Goal: Use online tool/utility: Utilize a website feature to perform a specific function

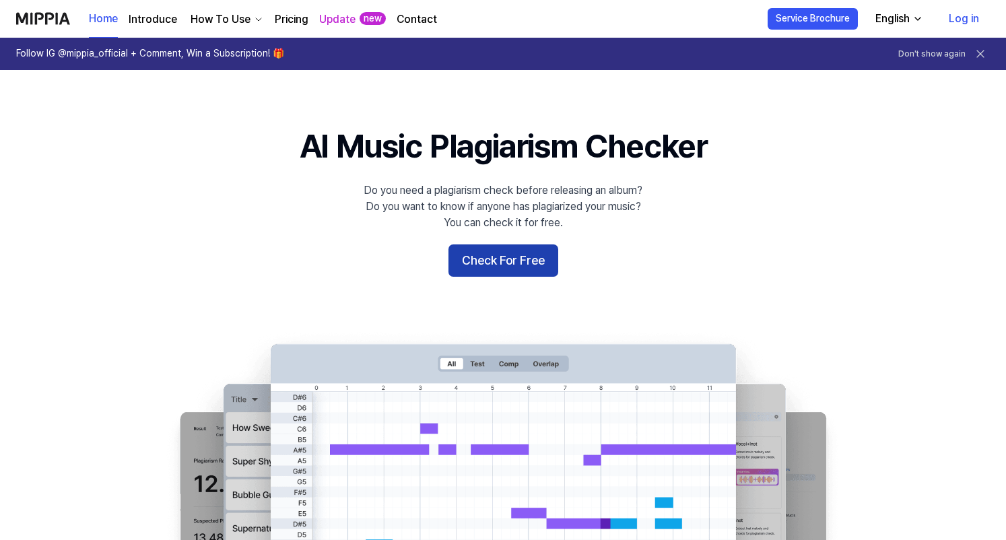
click at [476, 257] on button "Check For Free" at bounding box center [504, 260] width 110 height 32
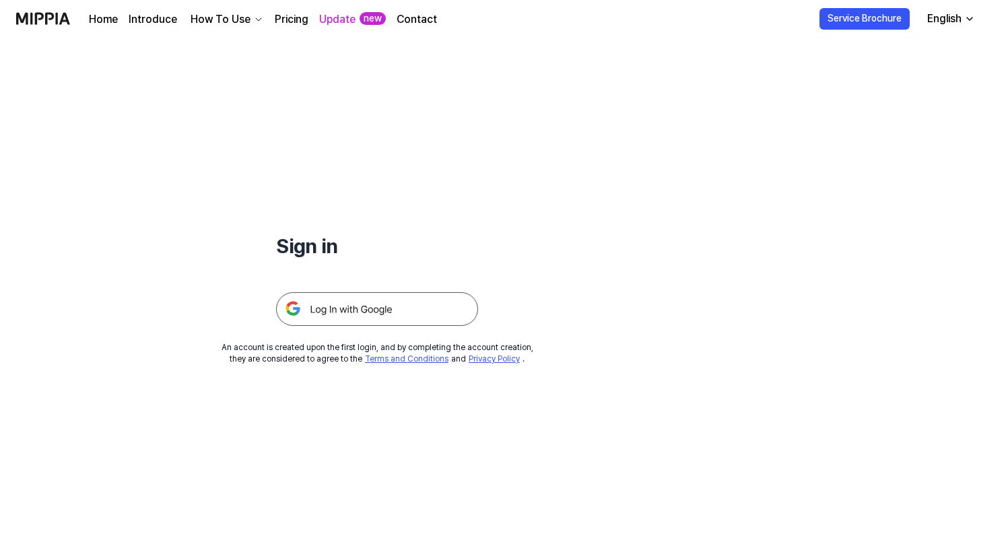
click at [372, 317] on img at bounding box center [377, 309] width 202 height 34
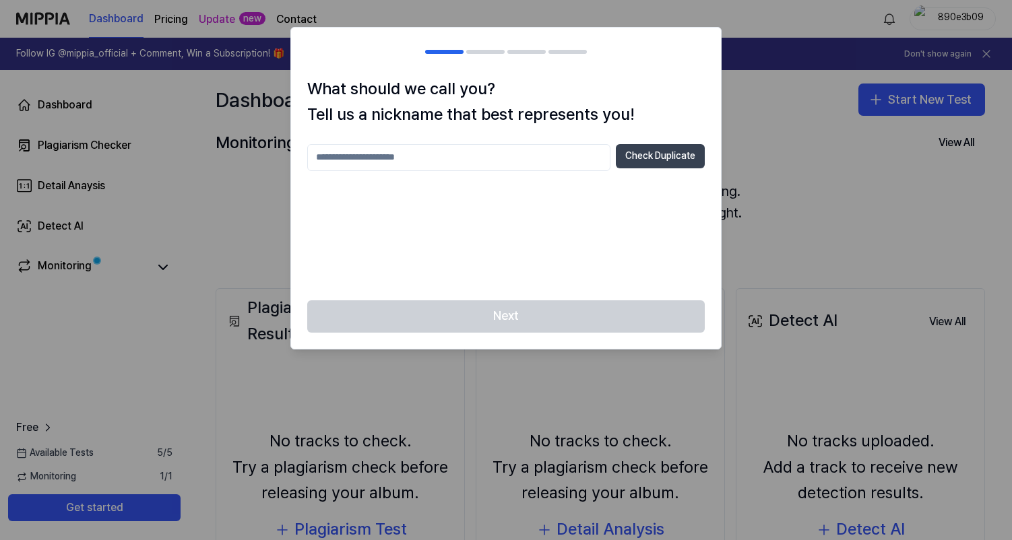
click at [674, 165] on button "Check Duplicate" at bounding box center [660, 156] width 89 height 24
click at [574, 159] on input "text" at bounding box center [458, 157] width 303 height 27
click at [568, 317] on div "Next" at bounding box center [506, 324] width 430 height 48
click at [432, 148] on input "text" at bounding box center [458, 157] width 303 height 27
type input "*********"
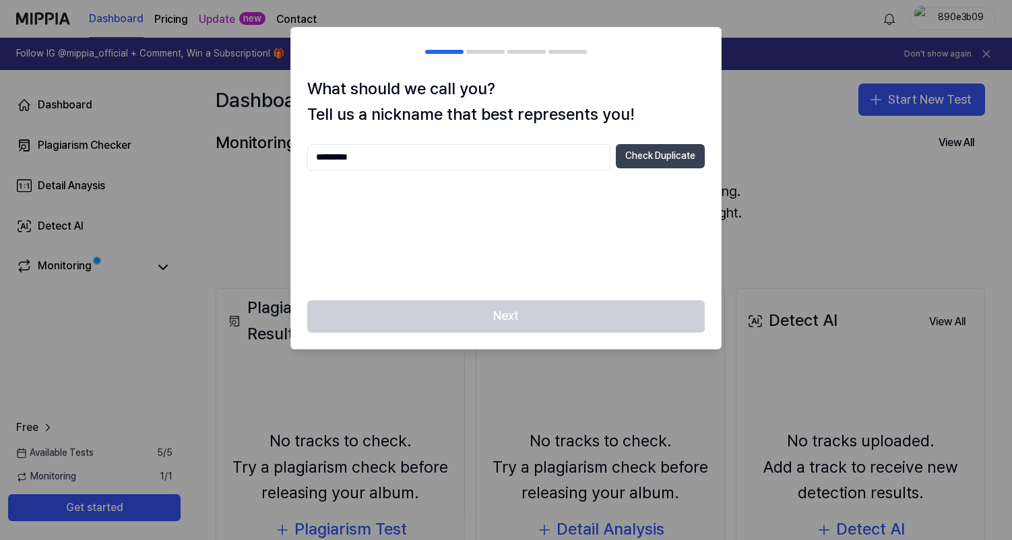
click at [679, 148] on button "Check Duplicate" at bounding box center [660, 156] width 89 height 24
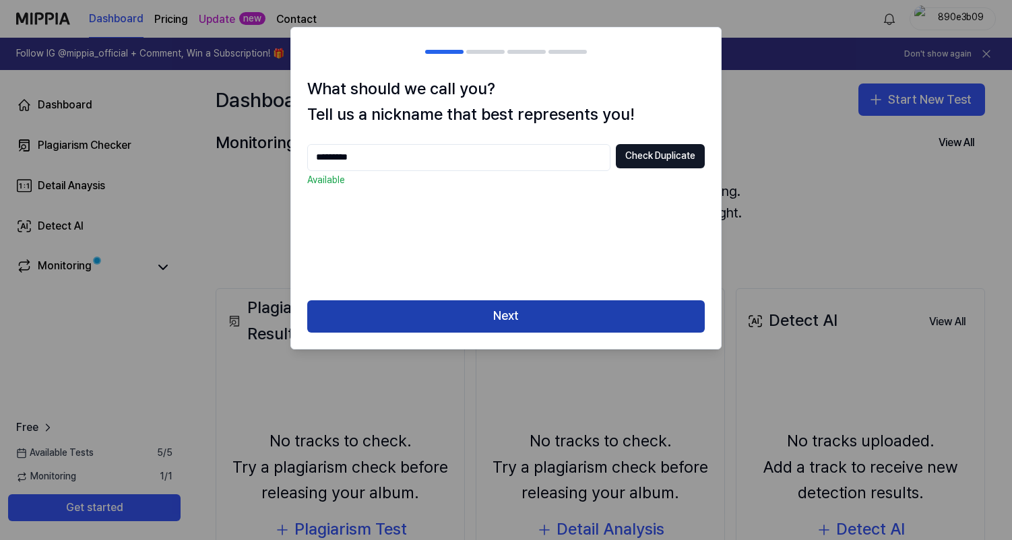
click at [566, 321] on button "Next" at bounding box center [505, 316] width 397 height 32
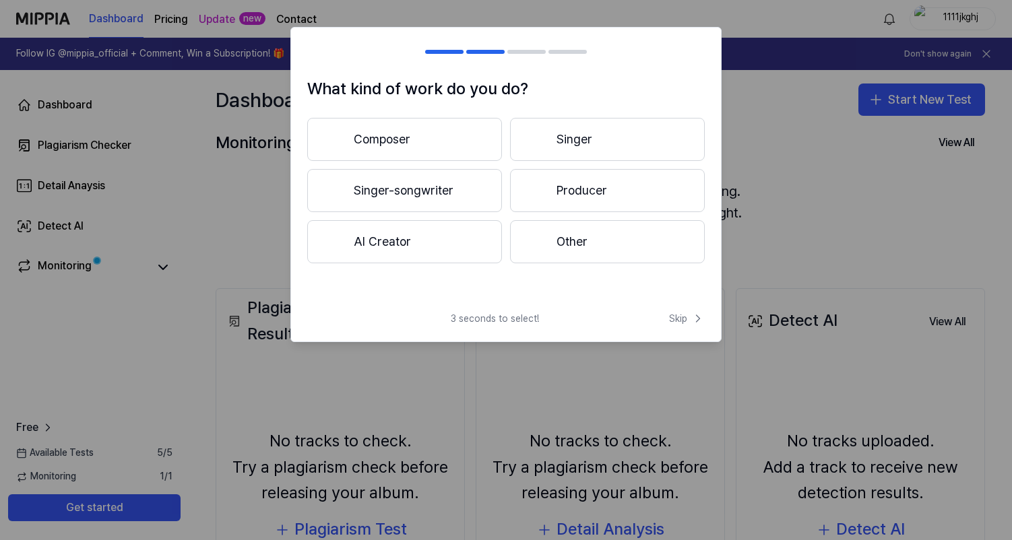
click at [461, 253] on button "AI Creator" at bounding box center [404, 241] width 195 height 43
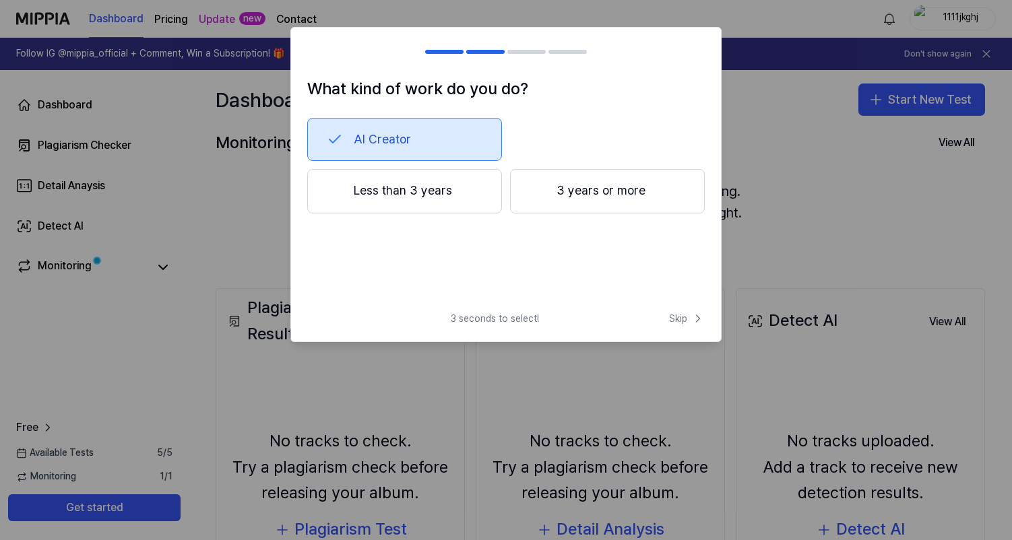
click at [644, 202] on button "3 years or more" at bounding box center [607, 191] width 195 height 44
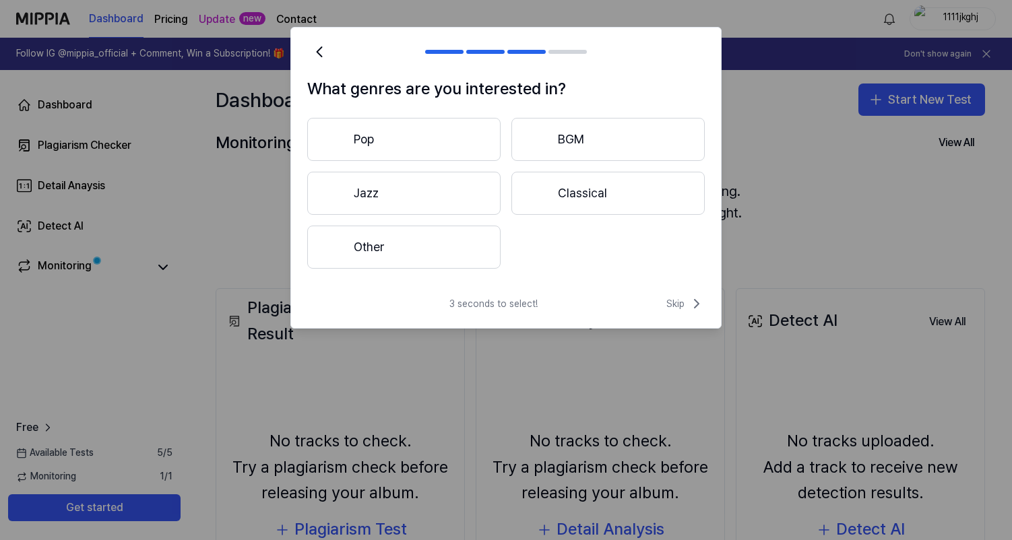
click at [453, 148] on button "Pop" at bounding box center [403, 139] width 193 height 43
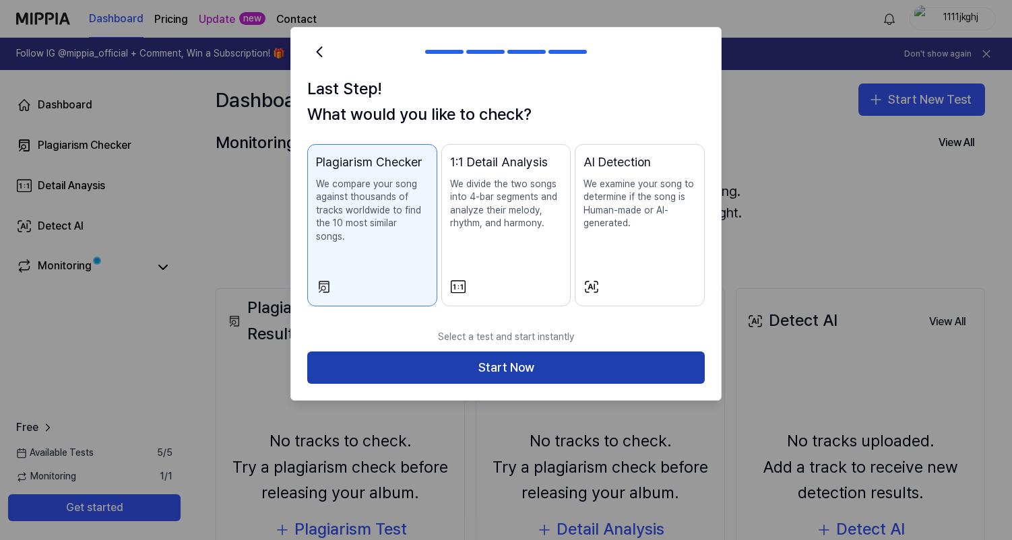
click at [549, 352] on button "Start Now" at bounding box center [505, 368] width 397 height 32
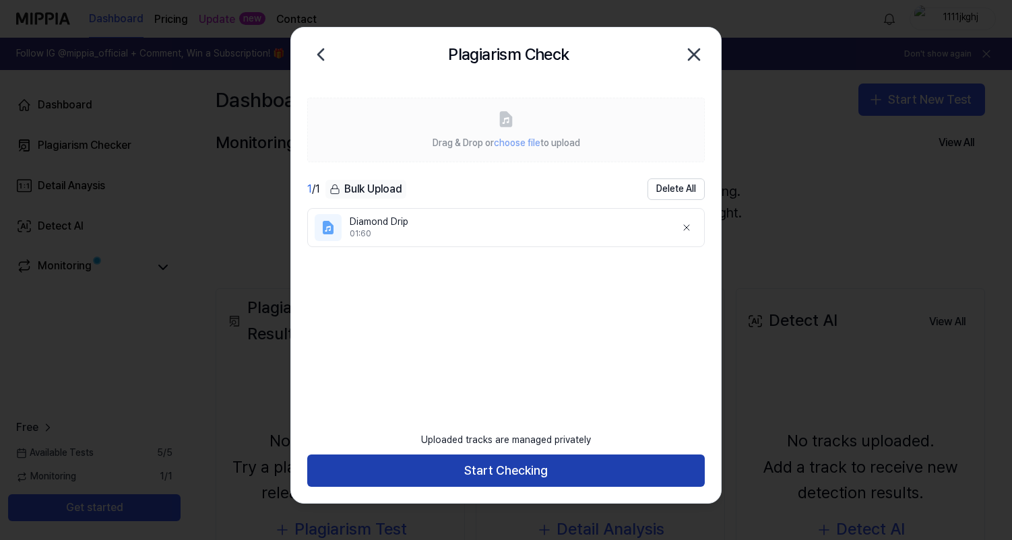
click at [559, 475] on button "Start Checking" at bounding box center [505, 471] width 397 height 32
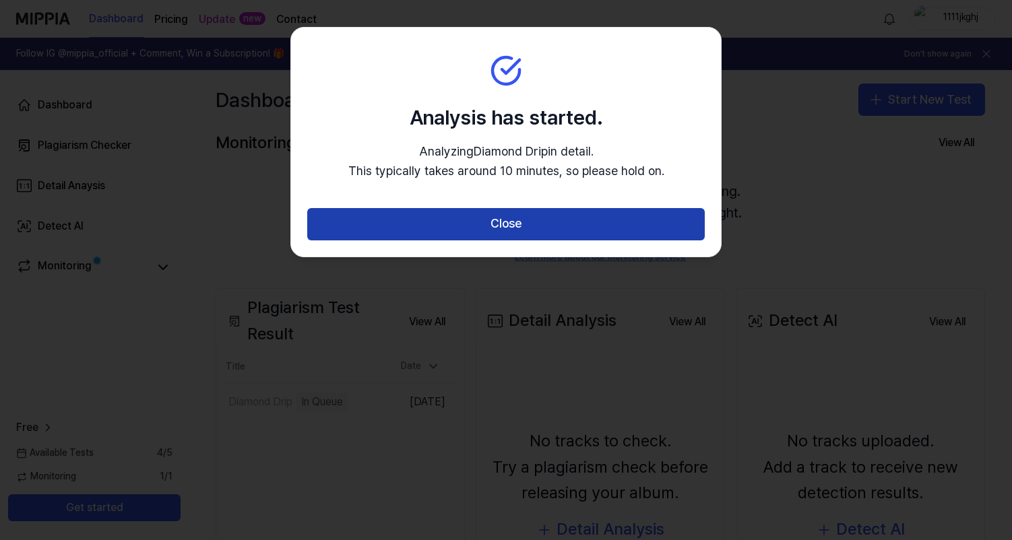
click at [612, 227] on button "Close" at bounding box center [505, 224] width 397 height 32
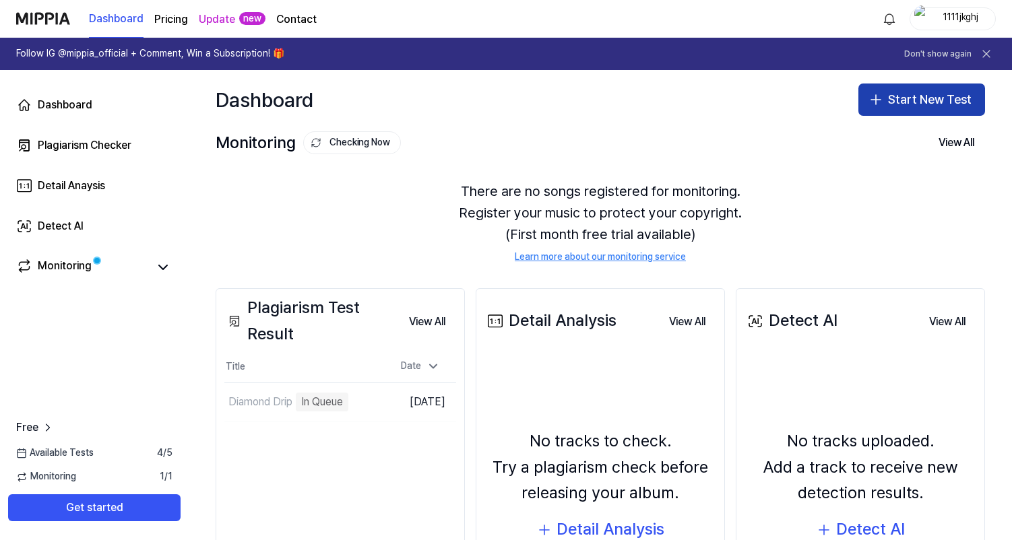
click at [919, 106] on button "Start New Test" at bounding box center [921, 100] width 127 height 32
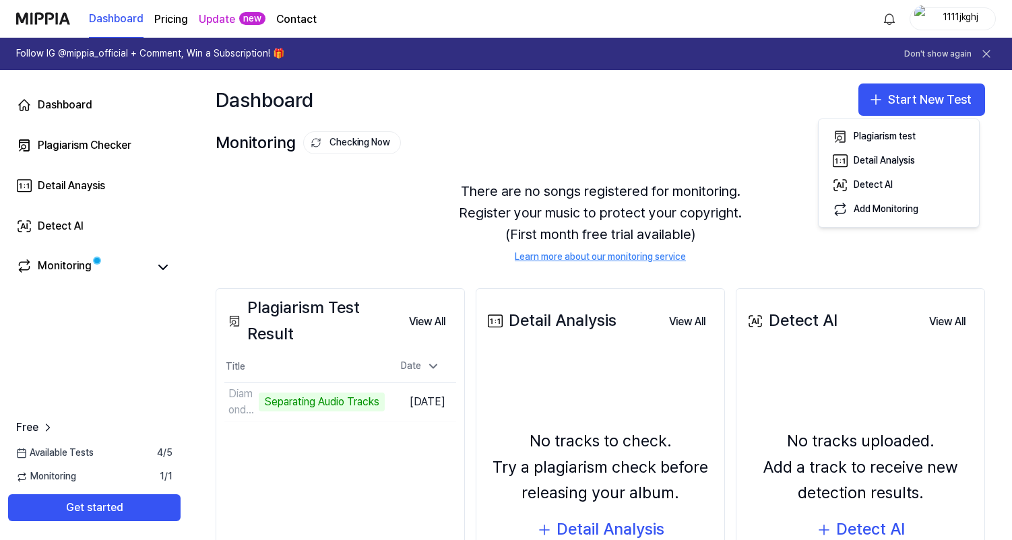
click at [133, 362] on div "Dashboard Plagiarism Checker Detail Anaysis Detect AI Monitoring Free Available…" at bounding box center [94, 305] width 189 height 470
click at [57, 267] on div "Monitoring" at bounding box center [65, 267] width 54 height 19
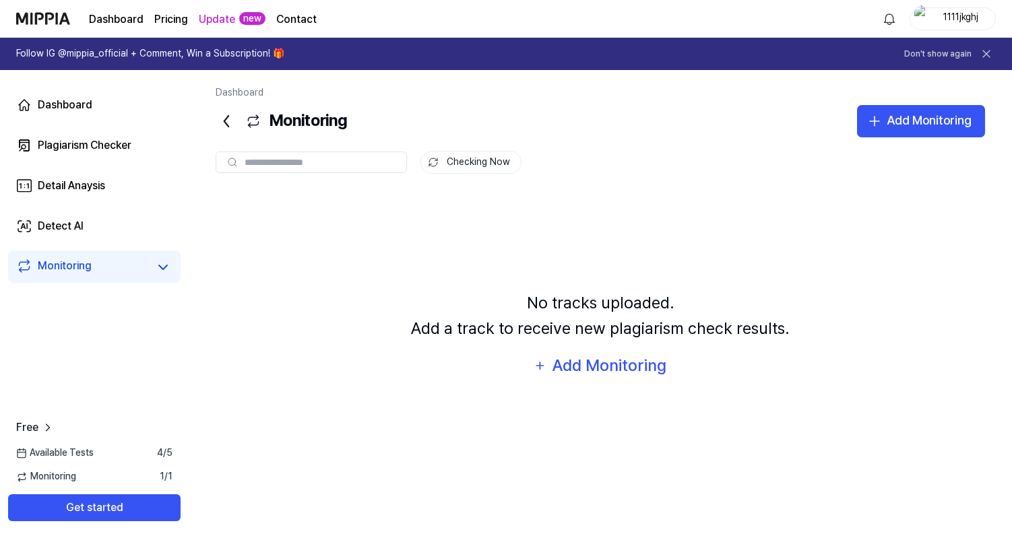
click at [658, 230] on div "No tracks uploaded. Add a track to receive new plagiarism check results. Add Mo…" at bounding box center [600, 334] width 769 height 287
click at [136, 236] on link "Detect AI" at bounding box center [94, 226] width 172 height 32
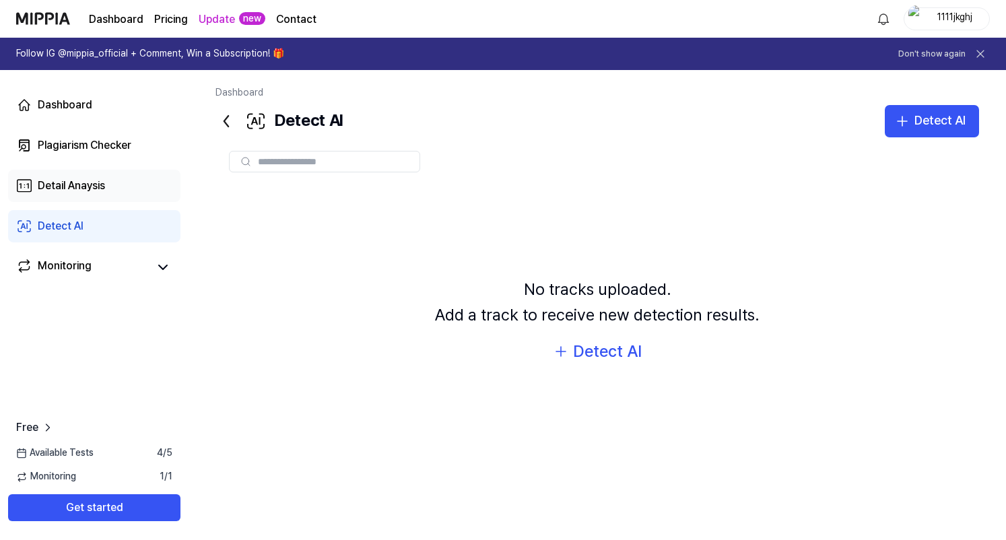
click at [109, 192] on link "Detail Anaysis" at bounding box center [94, 186] width 172 height 32
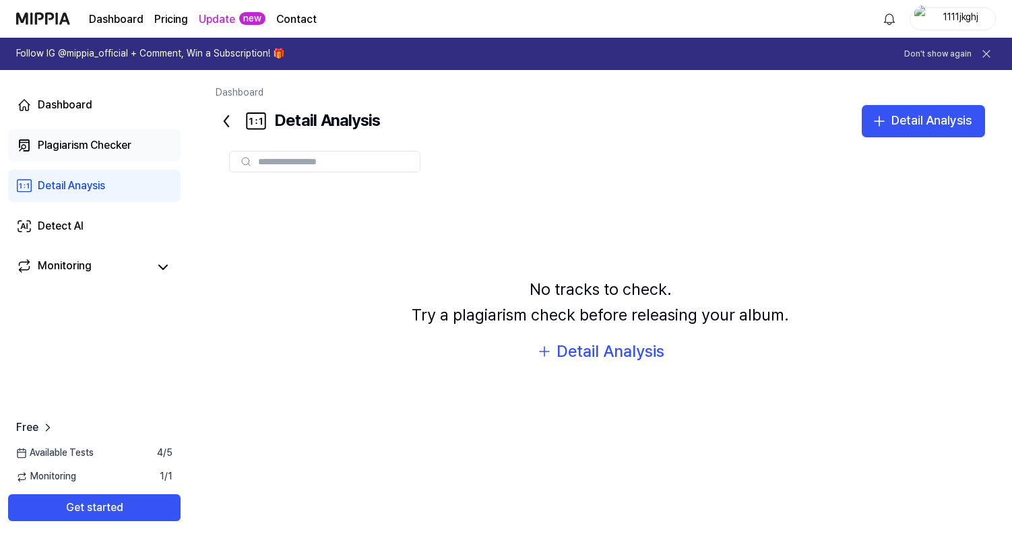
click at [115, 149] on div "Plagiarism Checker" at bounding box center [85, 145] width 94 height 16
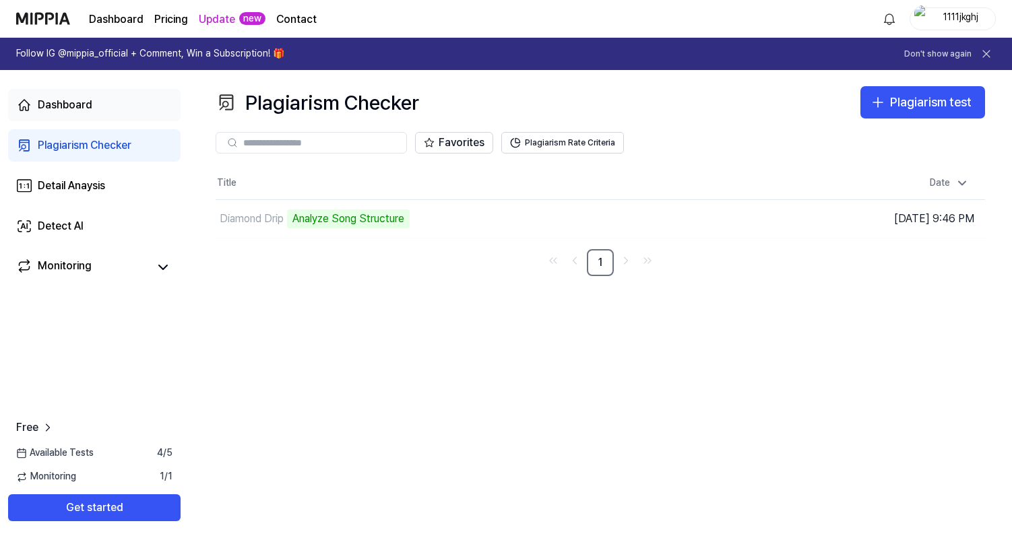
click at [126, 108] on link "Dashboard" at bounding box center [94, 105] width 172 height 32
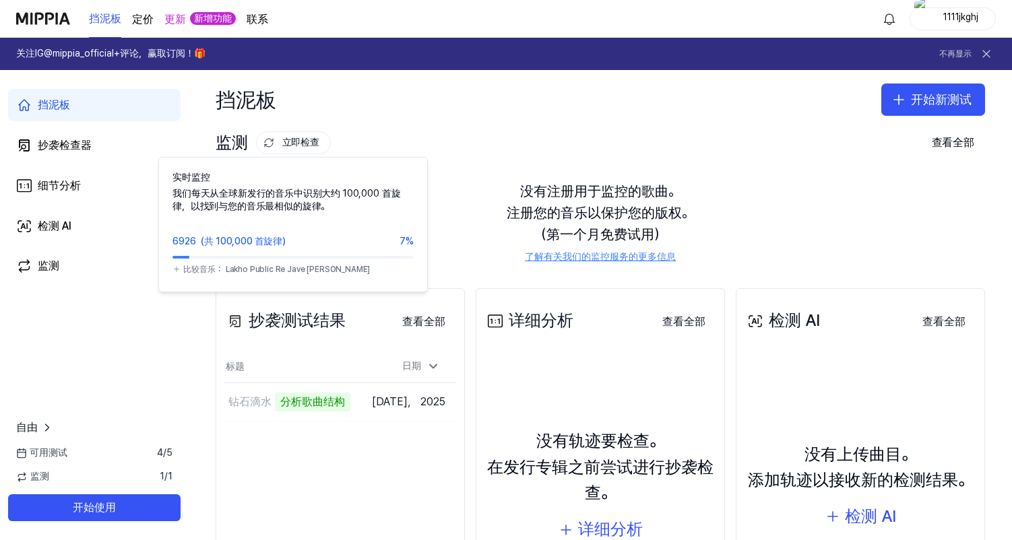
click at [541, 137] on div "监测 立即检查 实时监控 我们每天从全球新发行的音乐中识别大约 100,000 首旋律，以找到与您的音乐最相似的旋律。 6926（共 100,000 首旋律）…" at bounding box center [600, 143] width 769 height 22
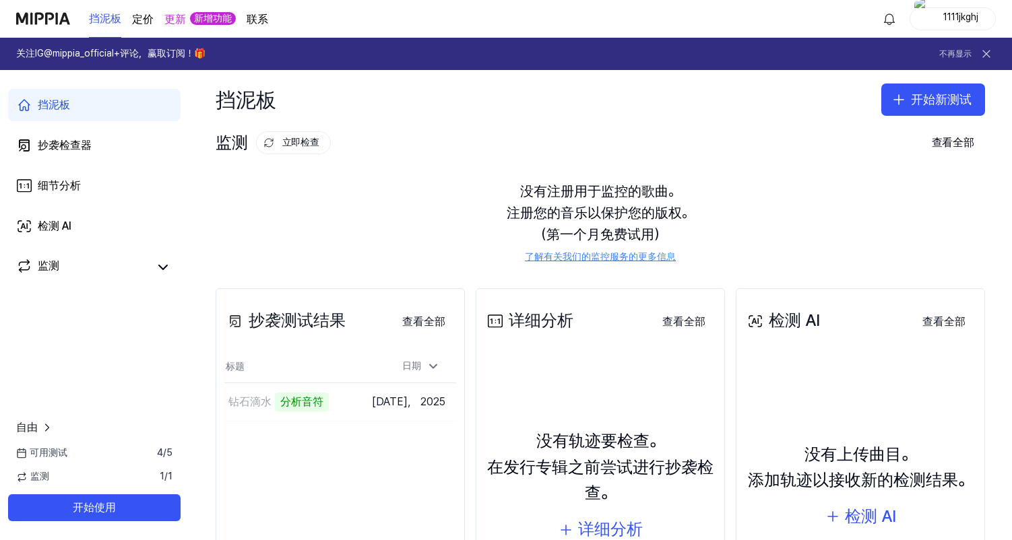
scroll to position [67, 0]
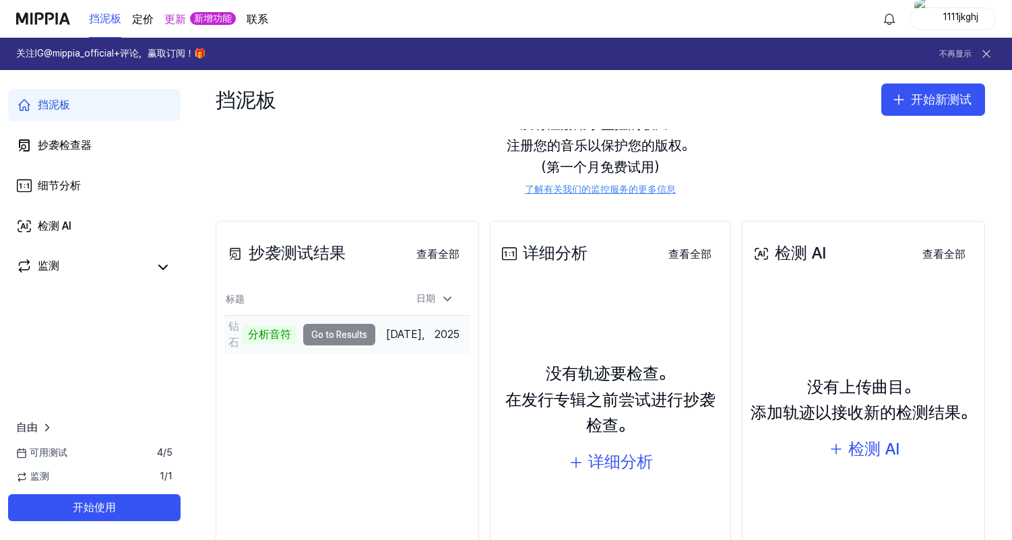
click at [263, 344] on div "分析音符" at bounding box center [269, 334] width 54 height 19
click at [272, 334] on div "分析音符" at bounding box center [269, 334] width 54 height 19
click at [236, 339] on div "钻石滴水" at bounding box center [233, 335] width 11 height 32
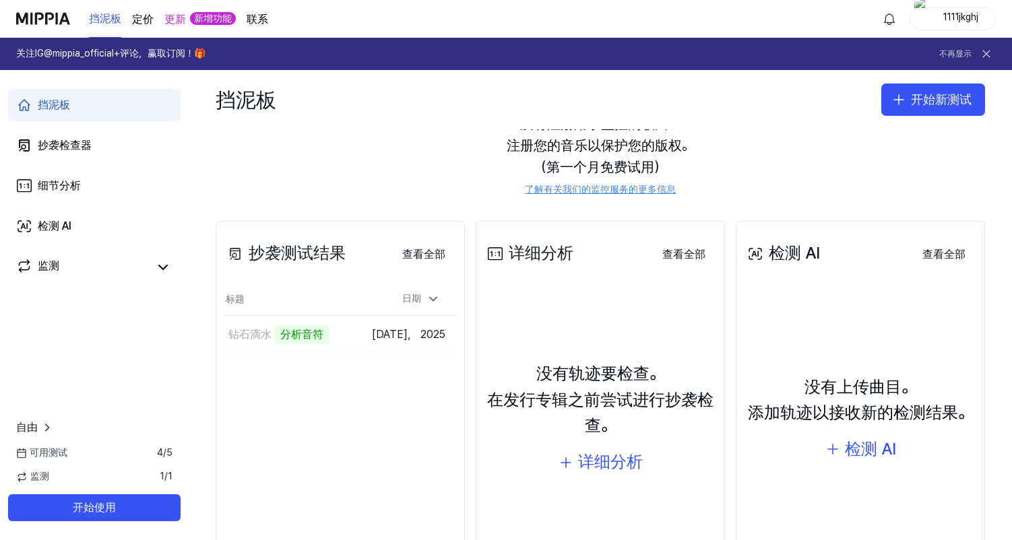
click at [355, 386] on div "抄袭测试结果 查看全部 Plagiarism Test Result 标题 日期 钻石滴水 分析音符 Go to Results [DATE]， 2025 V…" at bounding box center [340, 409] width 249 height 377
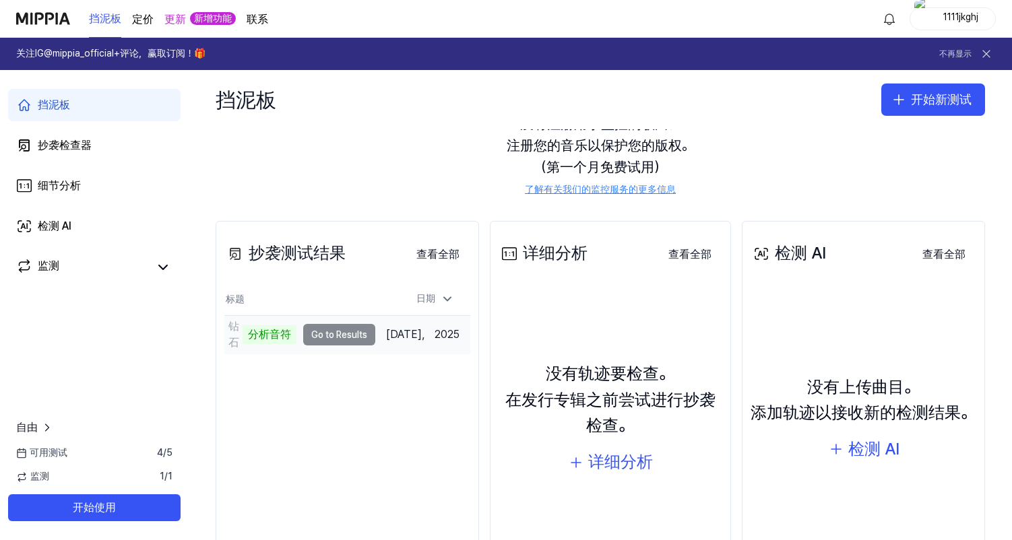
click at [430, 337] on td "[DATE]， 2025" at bounding box center [422, 335] width 95 height 38
click at [343, 331] on td "钻石滴水 分析音符 Go to Results" at bounding box center [299, 335] width 151 height 38
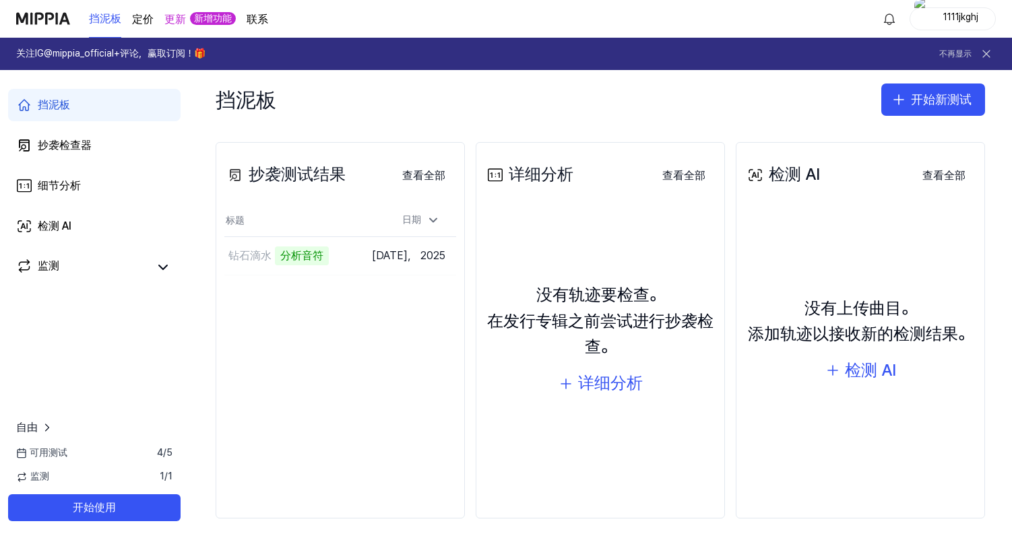
scroll to position [152, 0]
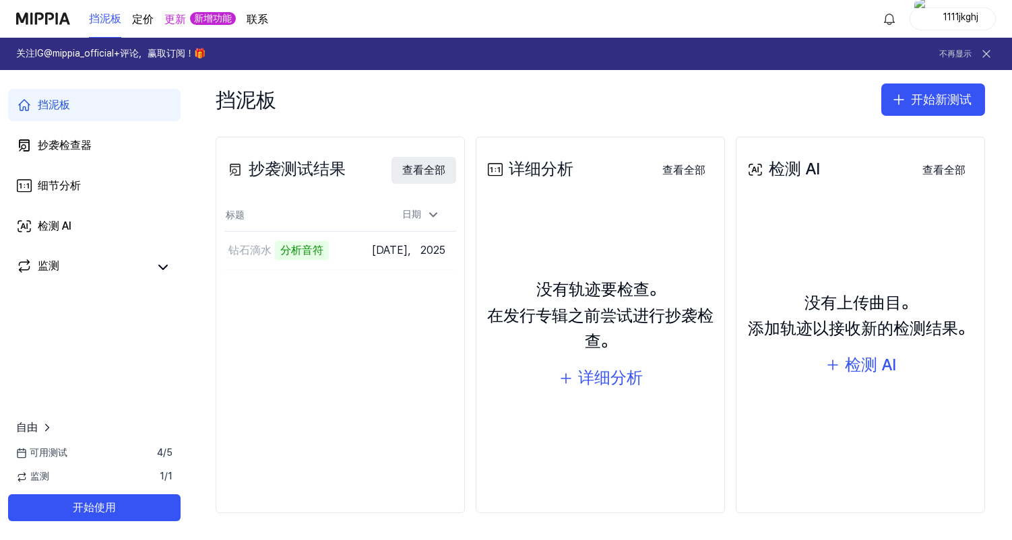
click at [416, 178] on button "查看全部" at bounding box center [423, 170] width 65 height 27
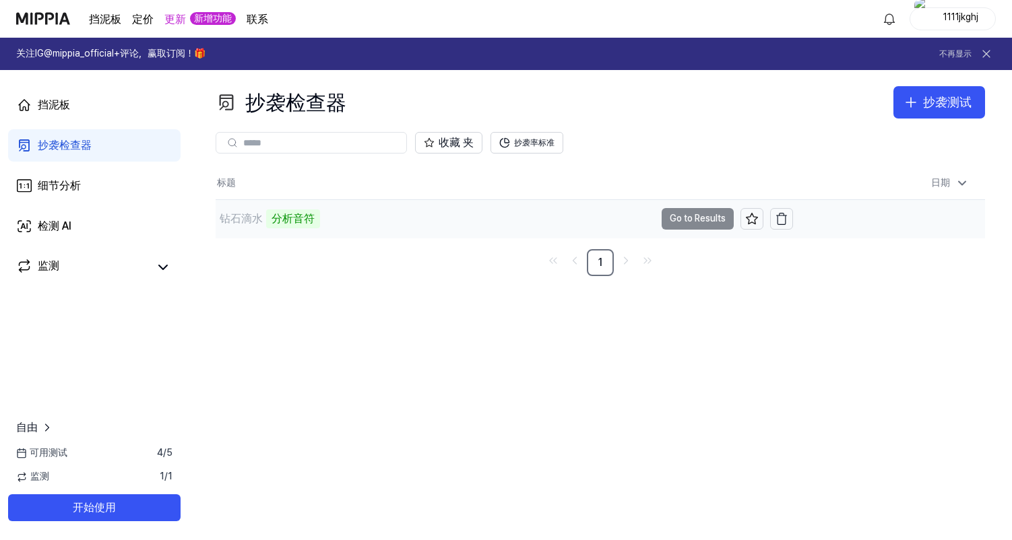
click at [356, 220] on div "钻石滴水 分析音符" at bounding box center [435, 219] width 439 height 38
drag, startPoint x: 247, startPoint y: 228, endPoint x: 629, endPoint y: 282, distance: 385.8
click at [249, 228] on div "钻石滴水 分析音符" at bounding box center [504, 219] width 577 height 38
click at [698, 213] on td "钻石滴水 分析音符 Go to Results" at bounding box center [504, 219] width 577 height 38
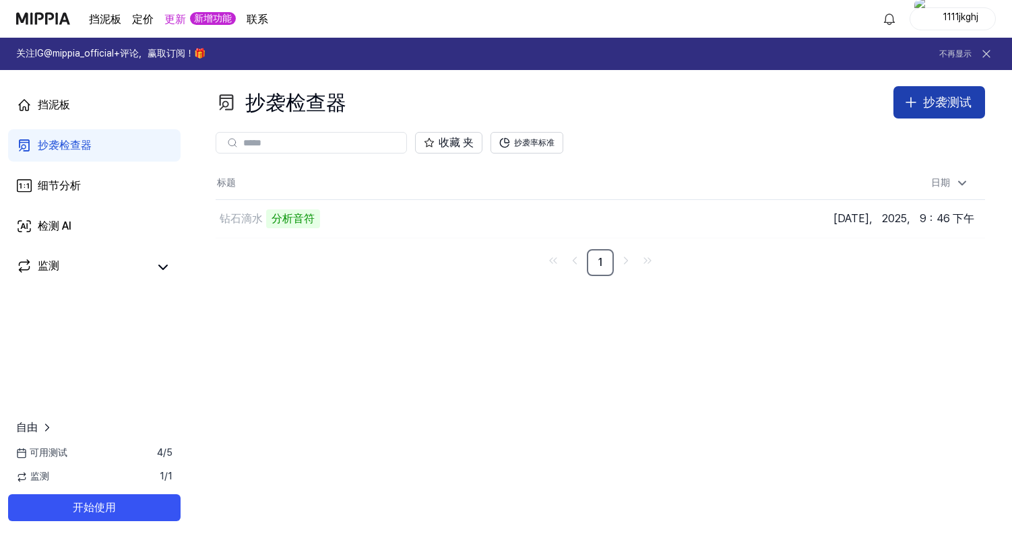
click at [913, 110] on button "抄袭测试" at bounding box center [939, 102] width 92 height 32
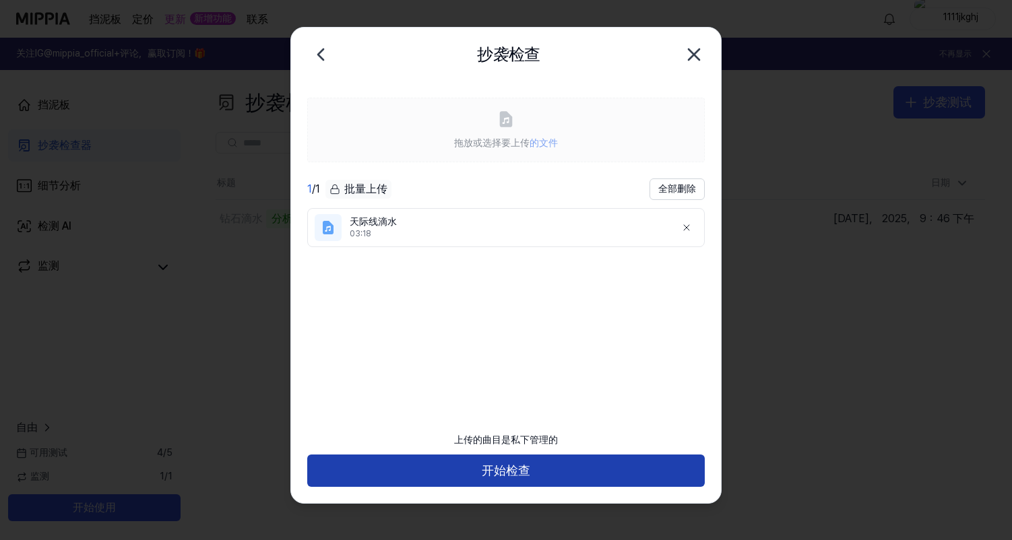
click at [516, 478] on button "开始检查" at bounding box center [505, 471] width 397 height 32
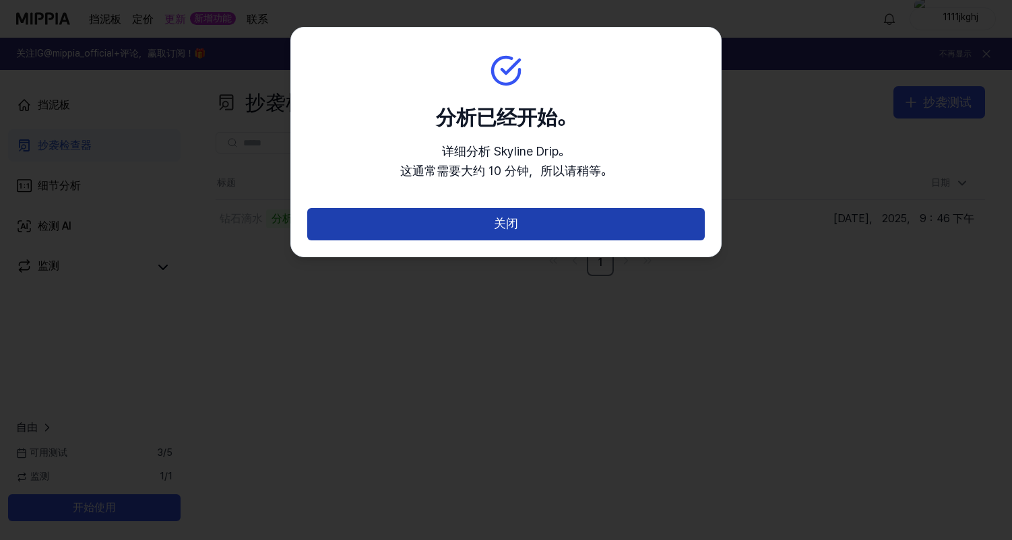
click at [552, 209] on button "关闭" at bounding box center [505, 224] width 397 height 32
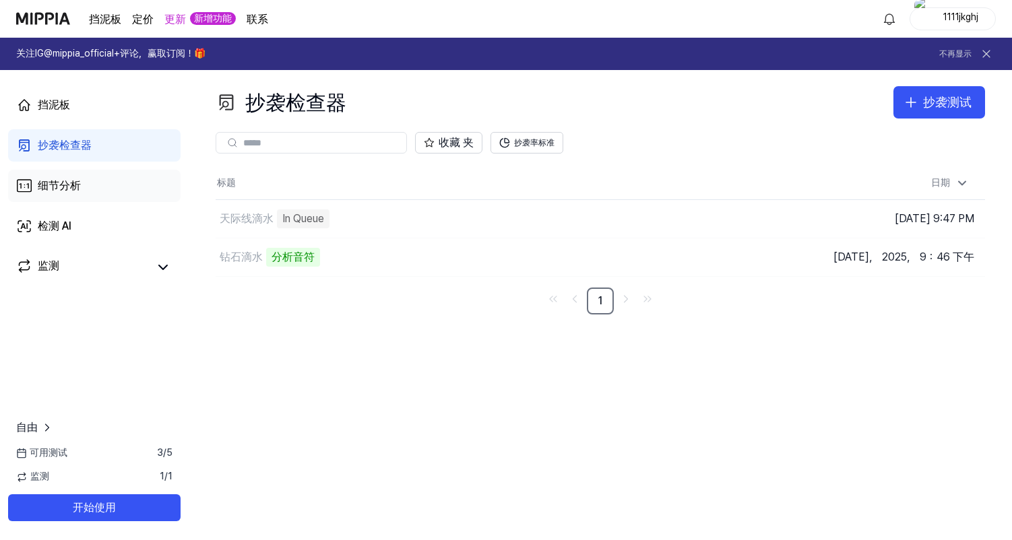
click at [92, 186] on link "细节分析" at bounding box center [94, 186] width 172 height 32
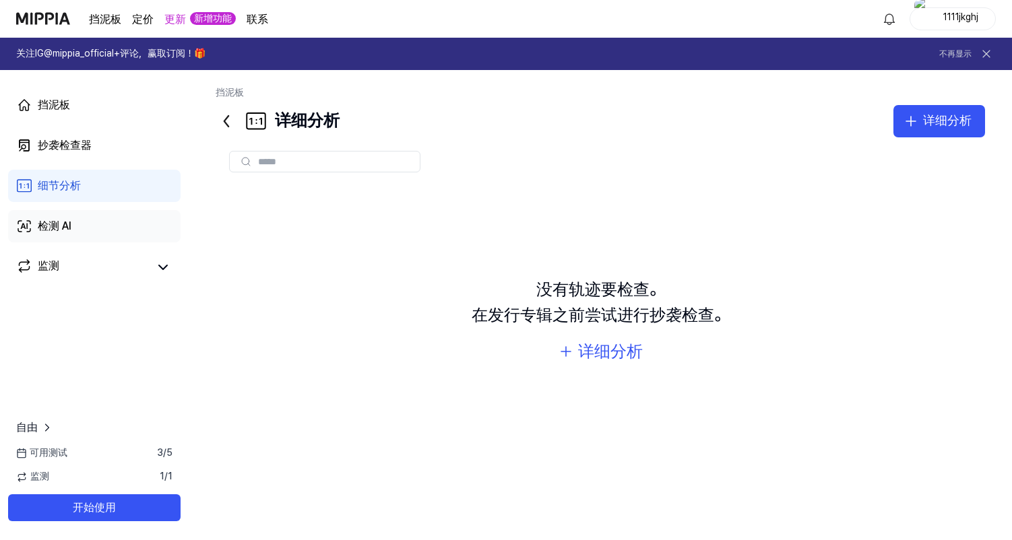
click at [119, 236] on link "检测 AI" at bounding box center [94, 226] width 172 height 32
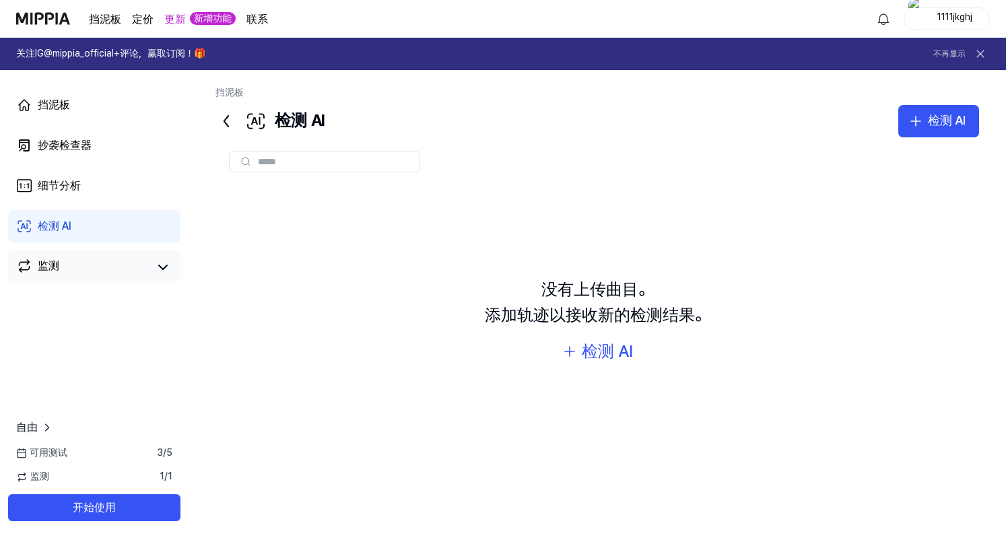
click at [121, 265] on link "监测" at bounding box center [82, 267] width 132 height 19
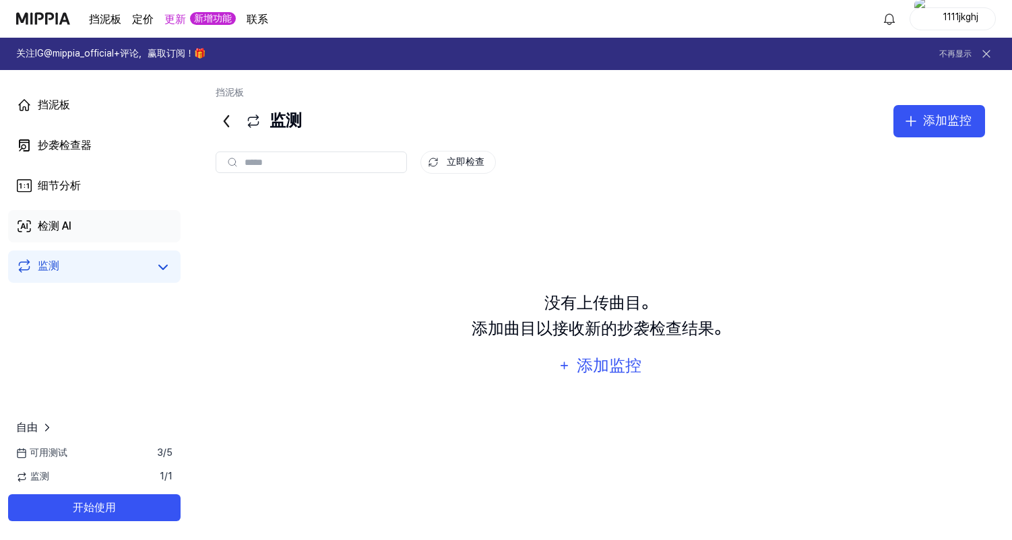
click at [127, 233] on link "检测 AI" at bounding box center [94, 226] width 172 height 32
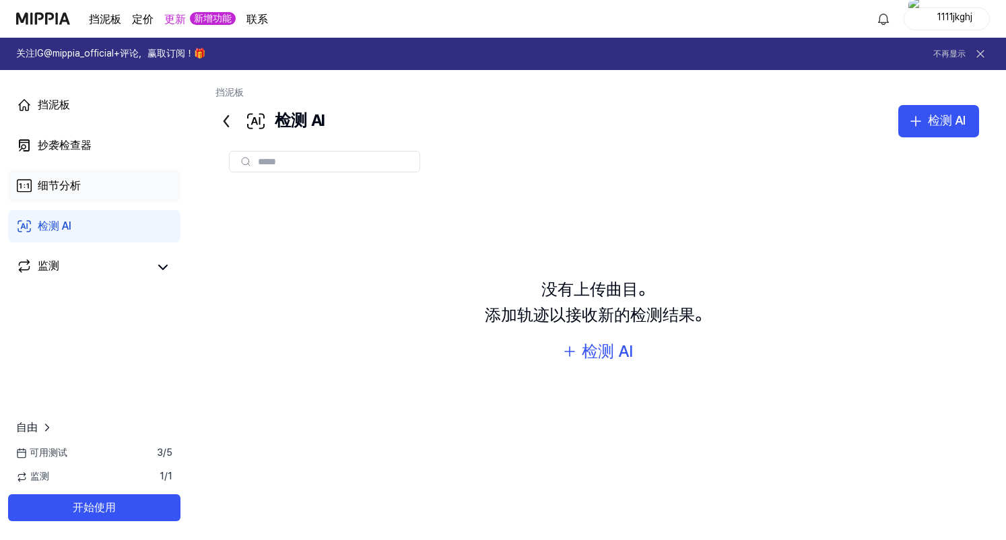
click at [123, 195] on link "细节分析" at bounding box center [94, 186] width 172 height 32
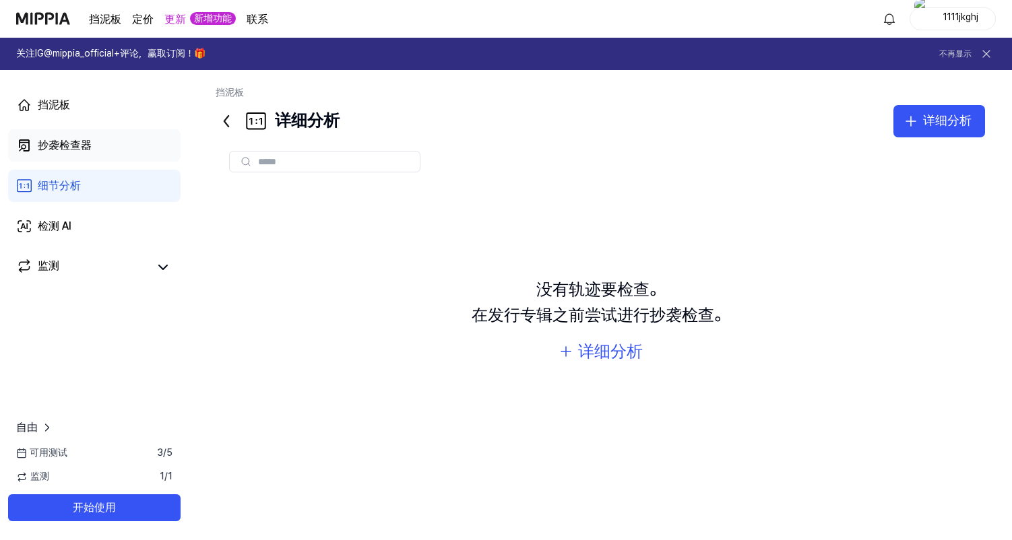
click at [123, 139] on link "抄袭检查器" at bounding box center [94, 145] width 172 height 32
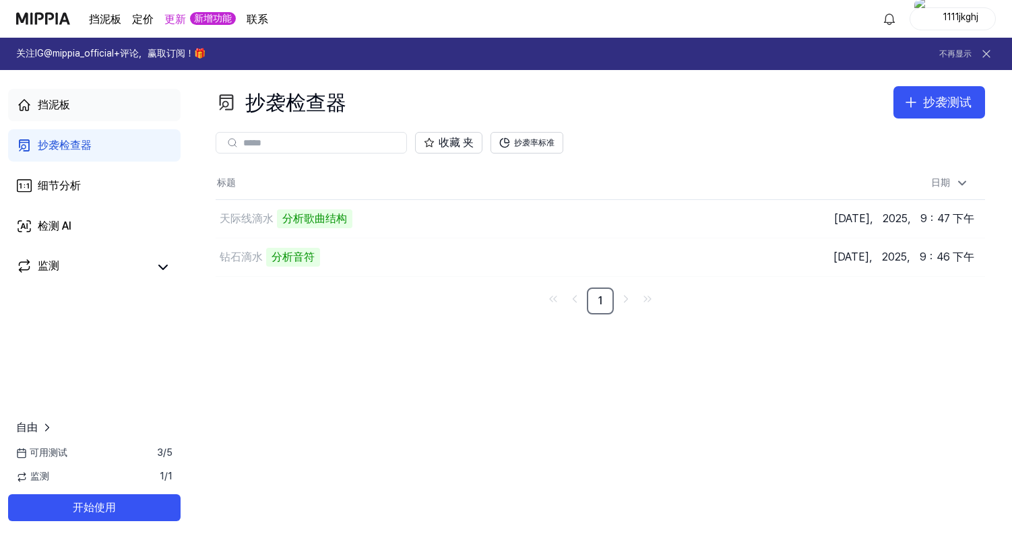
click at [150, 100] on link "挡泥板" at bounding box center [94, 105] width 172 height 32
